Goal: Book appointment/travel/reservation

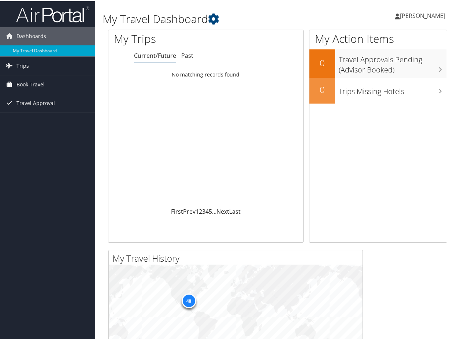
click at [30, 85] on span "Book Travel" at bounding box center [30, 83] width 28 height 18
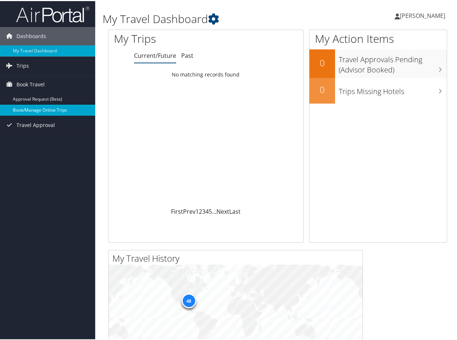
click at [17, 105] on link "Book/Manage Online Trips" at bounding box center [47, 109] width 95 height 11
click at [46, 106] on link "Book/Manage Online Trips" at bounding box center [47, 109] width 95 height 11
